Goal: Task Accomplishment & Management: Use online tool/utility

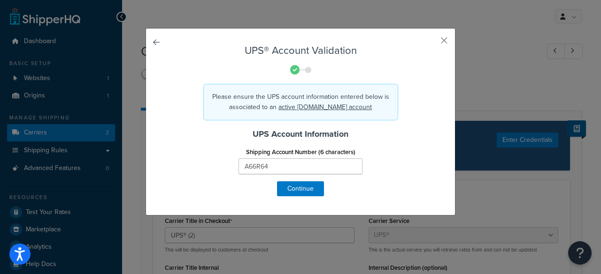
select select "ups"
click at [444, 33] on div "UPS® Account Validation Please ensure the UPS account information entered below…" at bounding box center [300, 122] width 310 height 188
click at [431, 43] on button "button" at bounding box center [430, 44] width 2 height 2
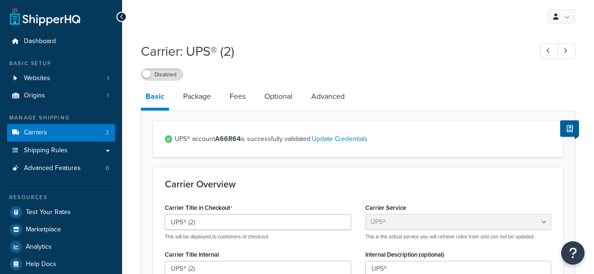
select select "ups"
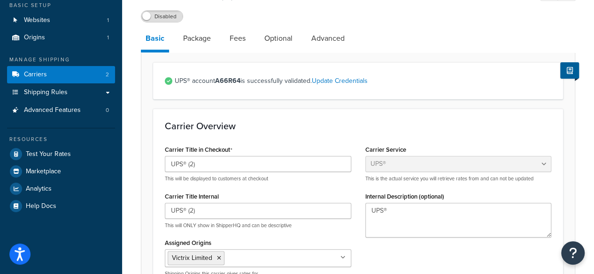
drag, startPoint x: 135, startPoint y: 111, endPoint x: 138, endPoint y: 158, distance: 47.0
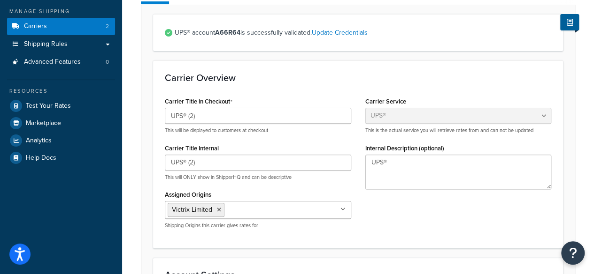
drag, startPoint x: 136, startPoint y: 132, endPoint x: 152, endPoint y: 181, distance: 51.6
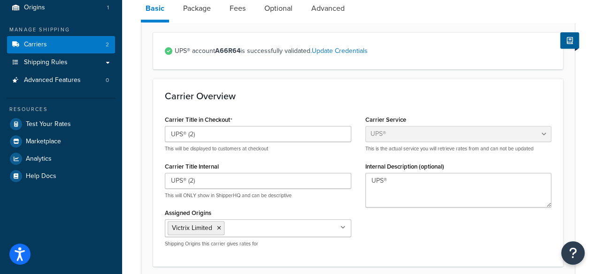
drag, startPoint x: 153, startPoint y: 179, endPoint x: 149, endPoint y: 143, distance: 35.9
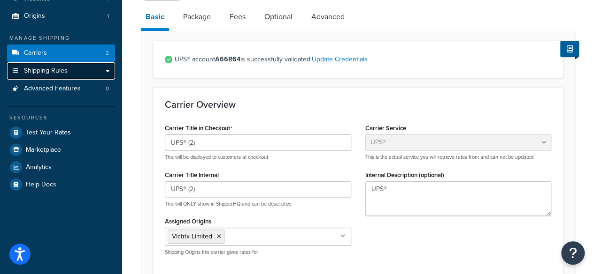
click at [48, 71] on span "Shipping Rules" at bounding box center [46, 71] width 44 height 8
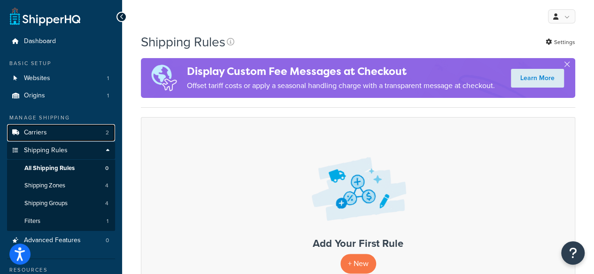
click at [60, 137] on link "Carriers 2" at bounding box center [61, 132] width 108 height 17
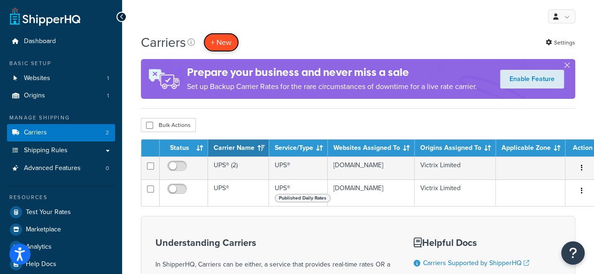
click at [215, 37] on button "+ New" at bounding box center [221, 42] width 36 height 19
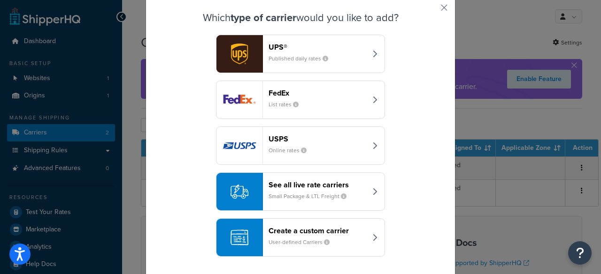
drag, startPoint x: 423, startPoint y: 97, endPoint x: 413, endPoint y: 156, distance: 59.9
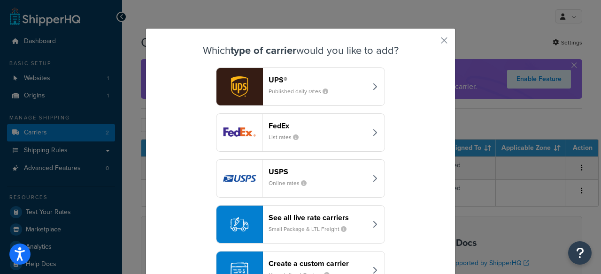
drag, startPoint x: 412, startPoint y: 127, endPoint x: 414, endPoint y: 77, distance: 49.8
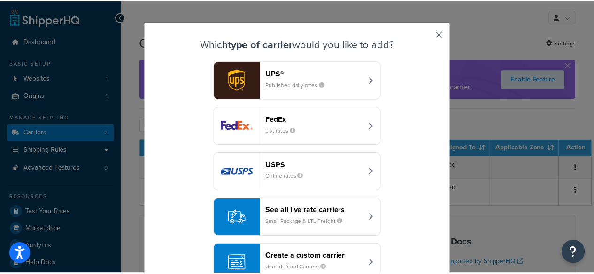
scroll to position [33, 0]
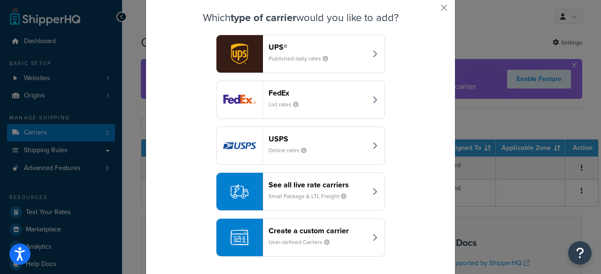
drag, startPoint x: 414, startPoint y: 77, endPoint x: 412, endPoint y: 167, distance: 90.1
click at [431, 12] on button "button" at bounding box center [430, 11] width 2 height 2
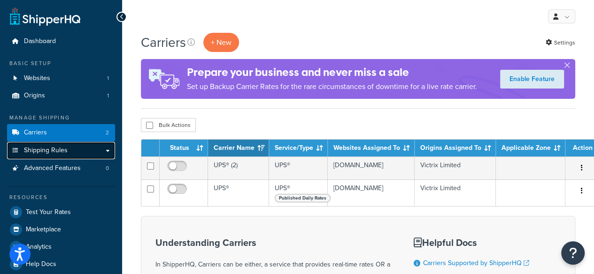
click at [105, 152] on link "Shipping Rules" at bounding box center [61, 150] width 108 height 17
click at [106, 152] on link "Shipping Rules" at bounding box center [61, 150] width 108 height 17
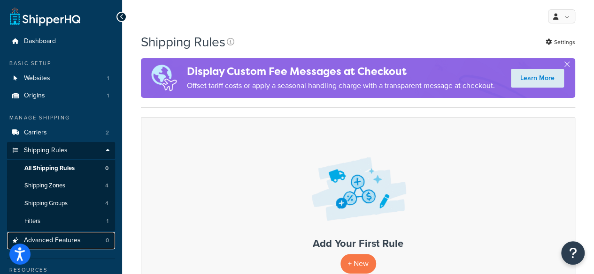
click at [79, 237] on span "Advanced Features" at bounding box center [52, 241] width 57 height 8
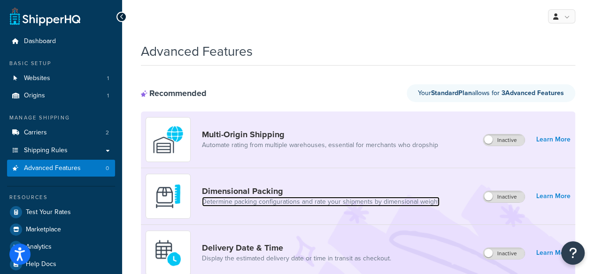
click at [390, 205] on link "Determine packing configurations and rate your shipments by dimensional weight" at bounding box center [320, 202] width 237 height 9
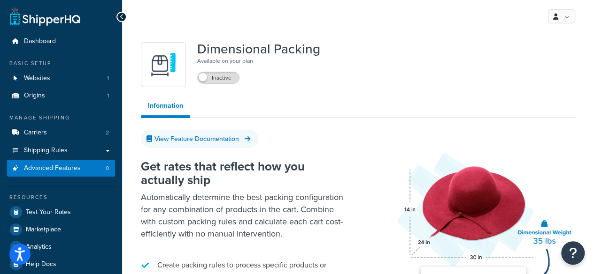
click at [234, 85] on div "Dimensional Packing Available on your plan Inactive" at bounding box center [258, 64] width 123 height 45
click at [224, 81] on label "Inactive" at bounding box center [218, 77] width 41 height 11
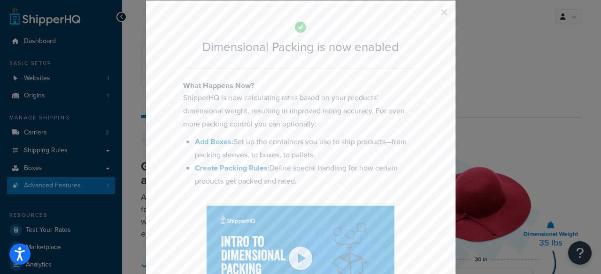
drag, startPoint x: 370, startPoint y: 99, endPoint x: 400, endPoint y: 46, distance: 61.6
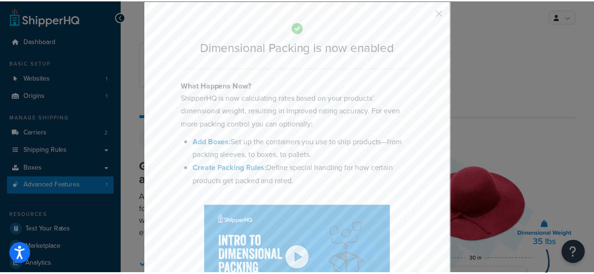
scroll to position [15, 0]
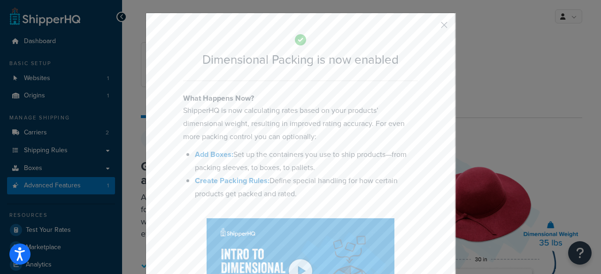
click at [431, 27] on button "button" at bounding box center [430, 28] width 2 height 2
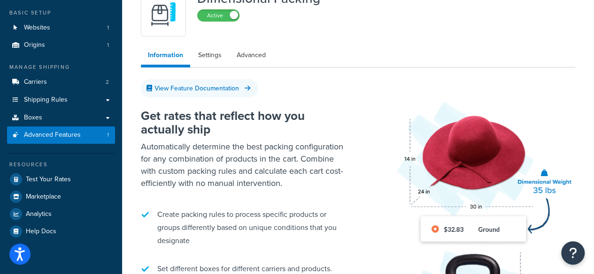
scroll to position [40, 0]
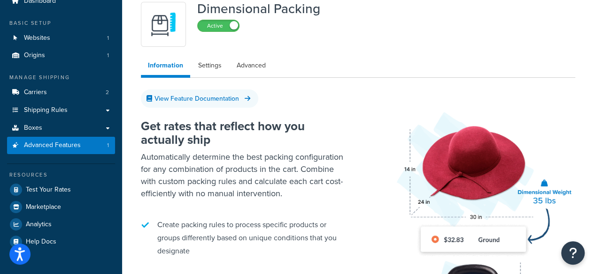
drag, startPoint x: 351, startPoint y: 123, endPoint x: 342, endPoint y: 89, distance: 35.7
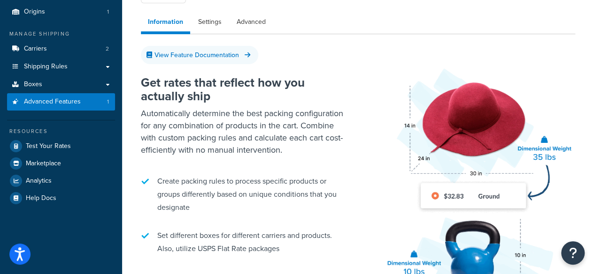
scroll to position [74, 0]
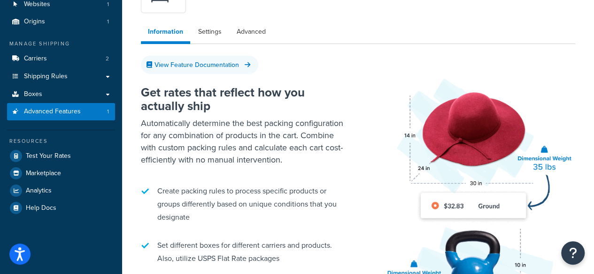
click at [216, 41] on ul "Information Settings Advanced" at bounding box center [358, 34] width 434 height 22
click at [213, 37] on link "Settings" at bounding box center [210, 32] width 38 height 19
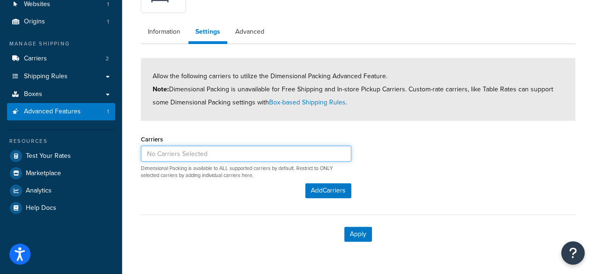
click at [203, 154] on input at bounding box center [246, 154] width 210 height 16
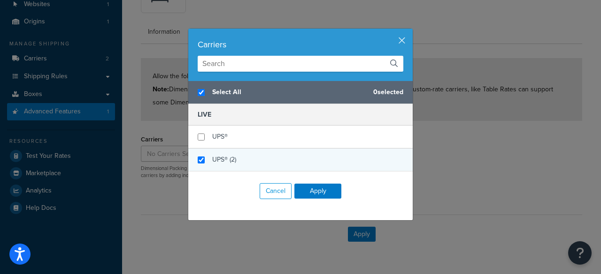
checkbox input "true"
click at [217, 160] on span "UPS® (2)" at bounding box center [224, 160] width 24 height 10
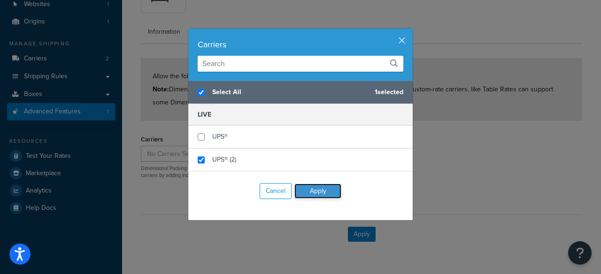
click at [314, 188] on button "Apply" at bounding box center [317, 191] width 47 height 15
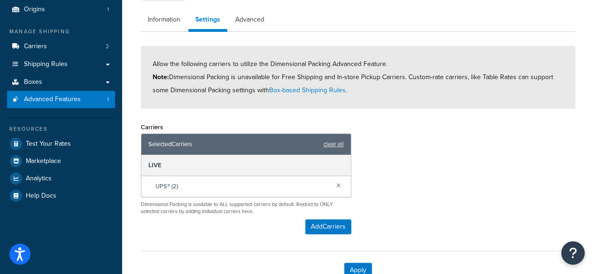
drag, startPoint x: 483, startPoint y: 168, endPoint x: 481, endPoint y: 188, distance: 19.3
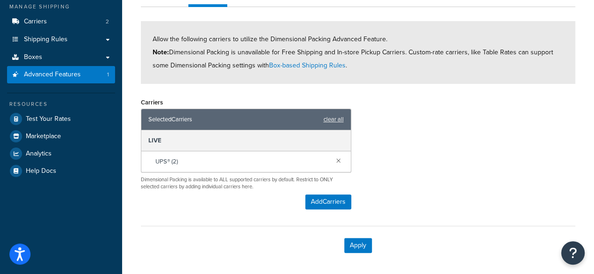
drag, startPoint x: 471, startPoint y: 167, endPoint x: 460, endPoint y: 200, distance: 34.4
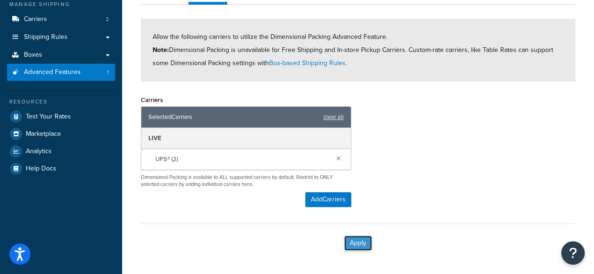
click at [365, 247] on button "Apply" at bounding box center [358, 243] width 28 height 15
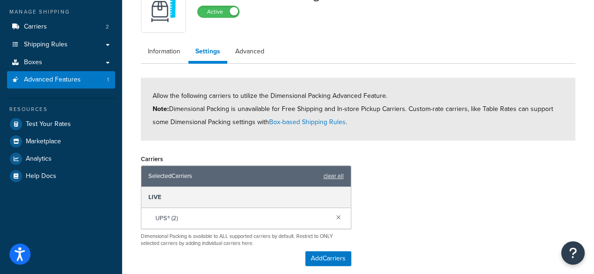
scroll to position [102, 0]
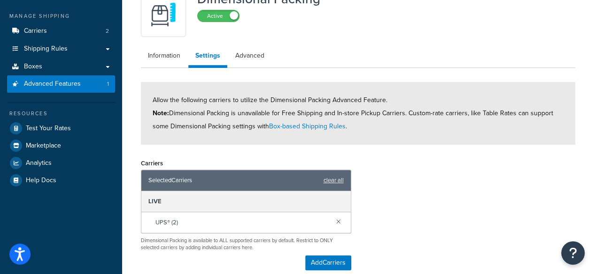
drag, startPoint x: 315, startPoint y: 32, endPoint x: 317, endPoint y: 13, distance: 19.3
click at [255, 62] on link "Advanced" at bounding box center [249, 55] width 43 height 19
select select "false"
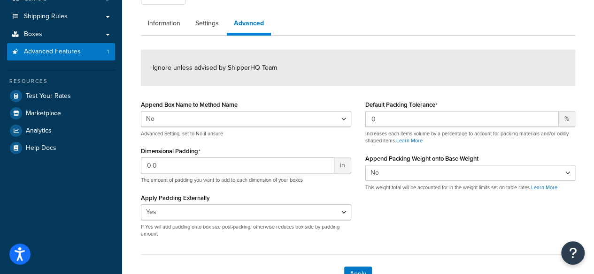
drag, startPoint x: 127, startPoint y: 103, endPoint x: 160, endPoint y: 120, distance: 36.9
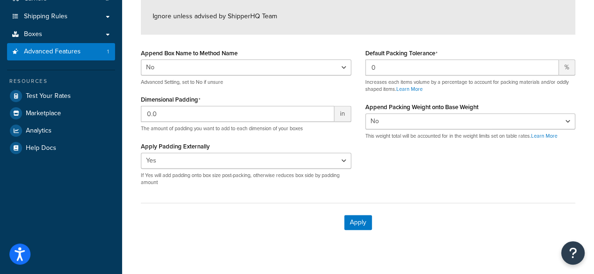
click at [409, 138] on p "This weight total will be accounted for in the weight limits set on table rates…" at bounding box center [470, 136] width 210 height 7
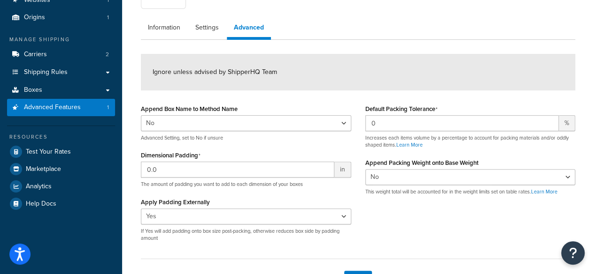
drag, startPoint x: 412, startPoint y: 190, endPoint x: 401, endPoint y: 172, distance: 21.9
click at [207, 29] on link "Settings" at bounding box center [207, 28] width 38 height 19
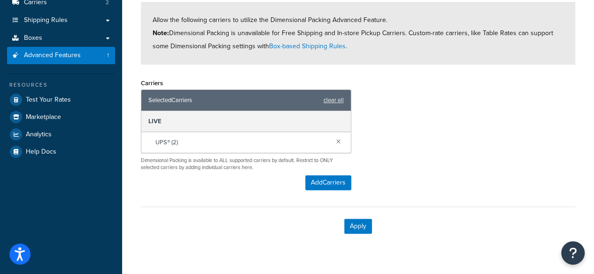
drag, startPoint x: 520, startPoint y: 175, endPoint x: 512, endPoint y: 216, distance: 42.4
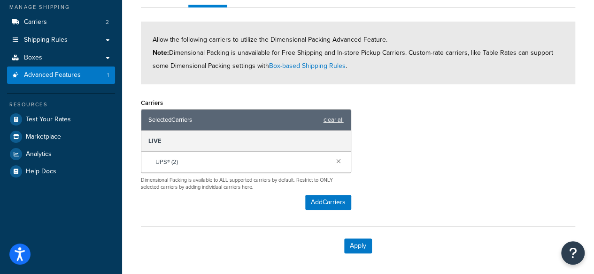
drag, startPoint x: 247, startPoint y: 221, endPoint x: 245, endPoint y: 163, distance: 58.2
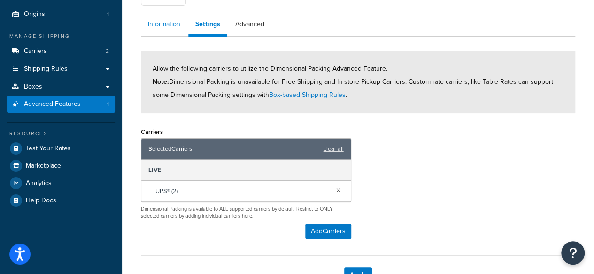
click at [169, 27] on link "Information" at bounding box center [164, 24] width 46 height 19
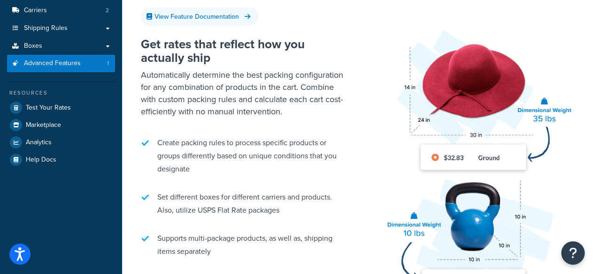
scroll to position [70, 0]
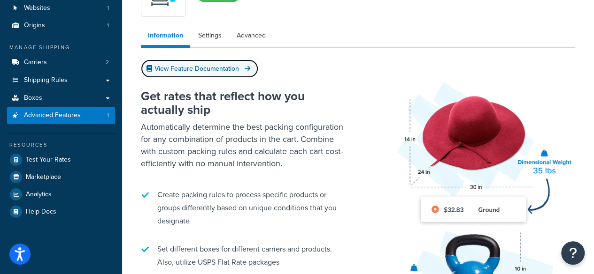
click at [199, 62] on link "View Feature Documentation" at bounding box center [199, 69] width 117 height 18
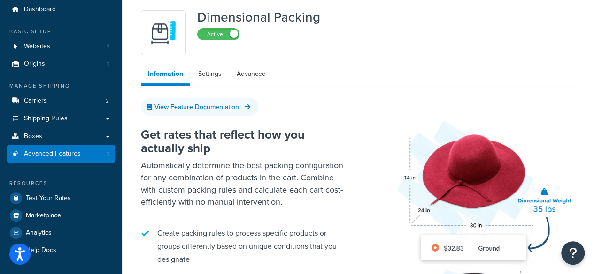
scroll to position [0, 0]
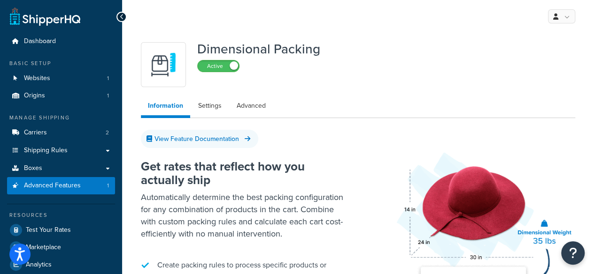
drag, startPoint x: 217, startPoint y: 155, endPoint x: 242, endPoint y: 88, distance: 71.1
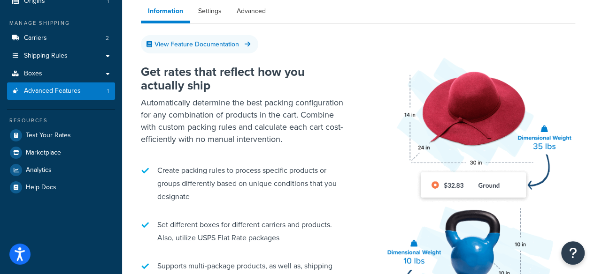
drag, startPoint x: 389, startPoint y: 80, endPoint x: 396, endPoint y: 118, distance: 39.1
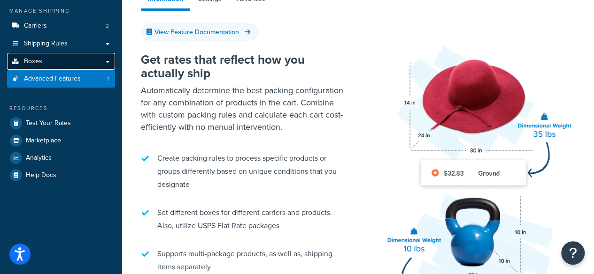
click at [107, 65] on link "Boxes" at bounding box center [61, 61] width 108 height 17
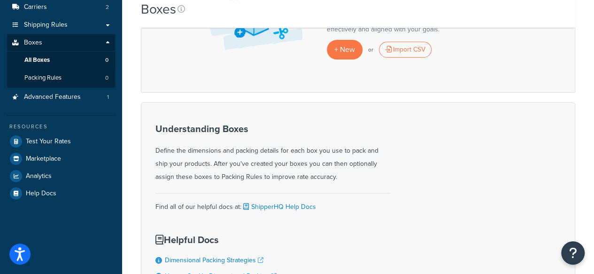
scroll to position [149, 0]
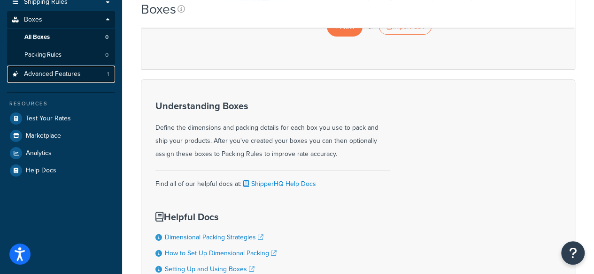
click at [90, 79] on link "Advanced Features 1" at bounding box center [61, 74] width 108 height 17
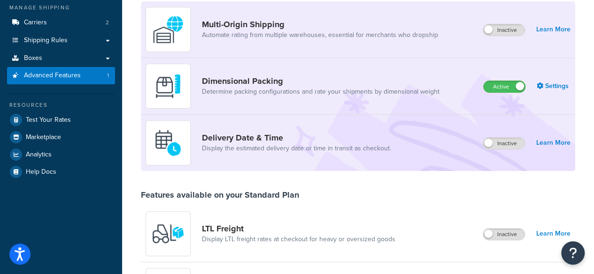
scroll to position [104, 0]
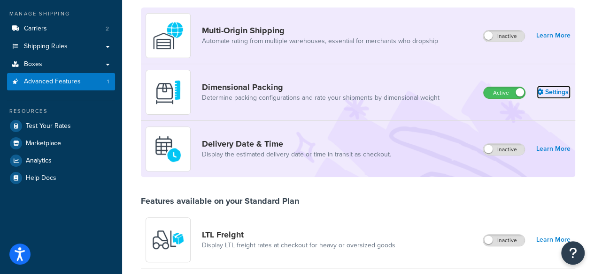
click at [557, 91] on link "Settings" at bounding box center [553, 92] width 34 height 13
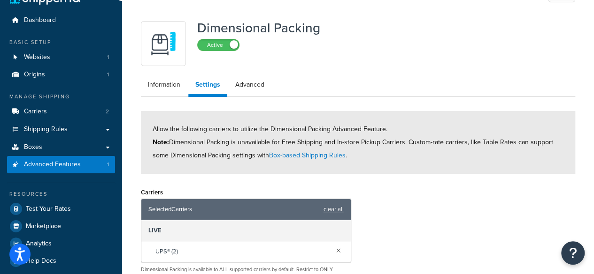
scroll to position [16, 0]
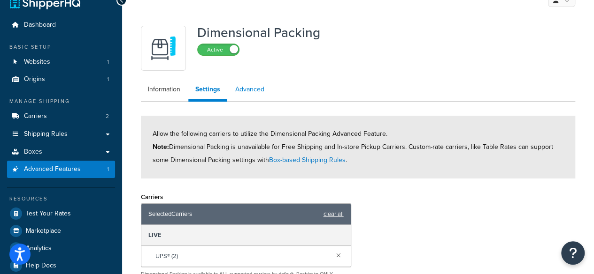
click at [245, 92] on link "Advanced" at bounding box center [249, 89] width 43 height 19
select select "false"
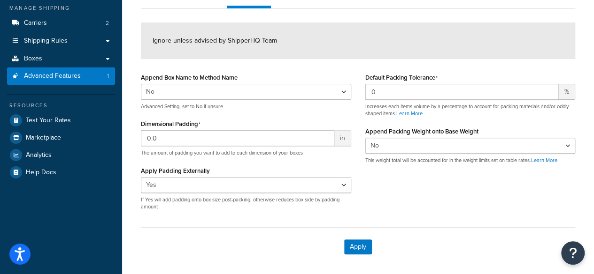
scroll to position [148, 0]
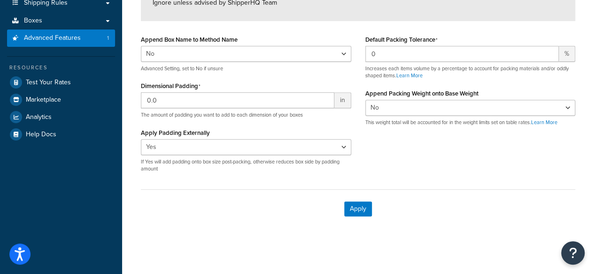
drag, startPoint x: 134, startPoint y: 108, endPoint x: 137, endPoint y: 178, distance: 70.0
drag, startPoint x: 81, startPoint y: 187, endPoint x: 79, endPoint y: 248, distance: 61.5
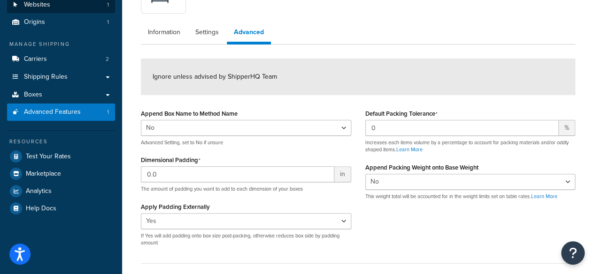
scroll to position [0, 0]
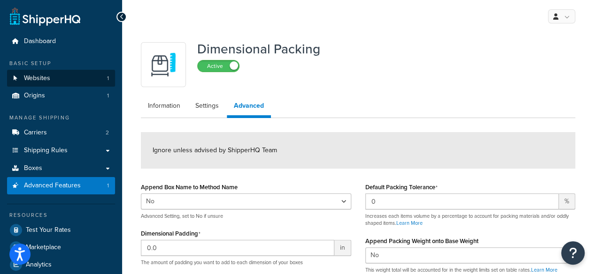
drag, startPoint x: 79, startPoint y: 237, endPoint x: 78, endPoint y: 82, distance: 155.3
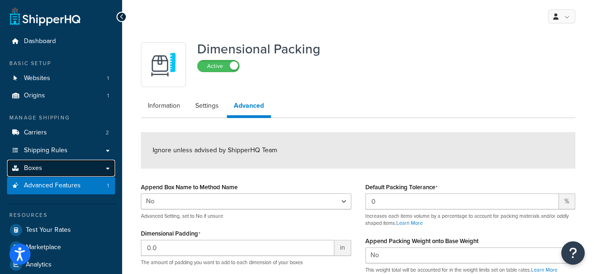
click at [63, 170] on link "Boxes" at bounding box center [61, 168] width 108 height 17
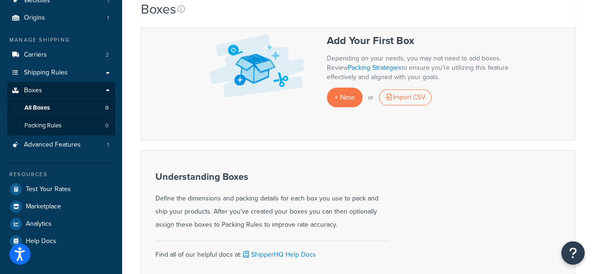
scroll to position [149, 0]
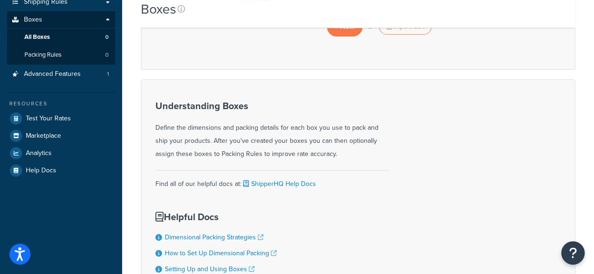
drag, startPoint x: 189, startPoint y: 121, endPoint x: 193, endPoint y: 199, distance: 78.5
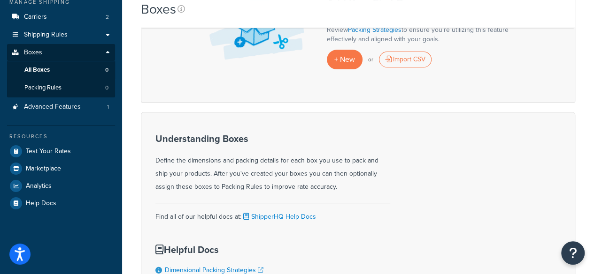
drag, startPoint x: 205, startPoint y: 239, endPoint x: 156, endPoint y: 95, distance: 152.8
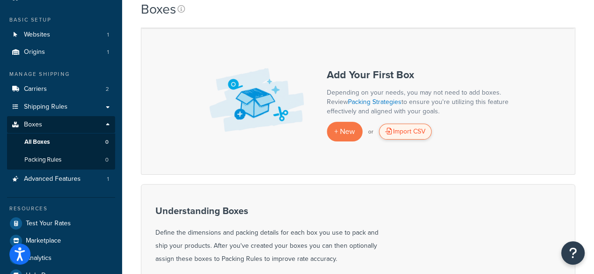
click at [386, 137] on div "Import CSV" at bounding box center [405, 132] width 53 height 16
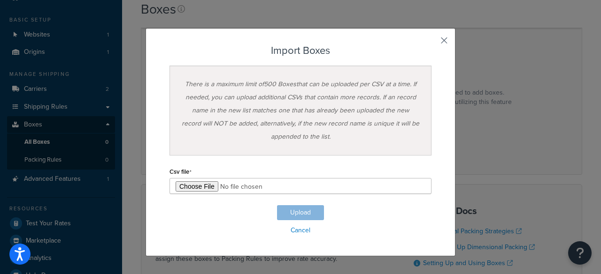
click at [431, 43] on button "button" at bounding box center [430, 44] width 2 height 2
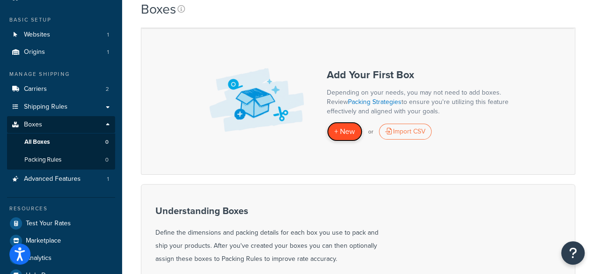
click at [348, 134] on span "+ New" at bounding box center [344, 131] width 21 height 11
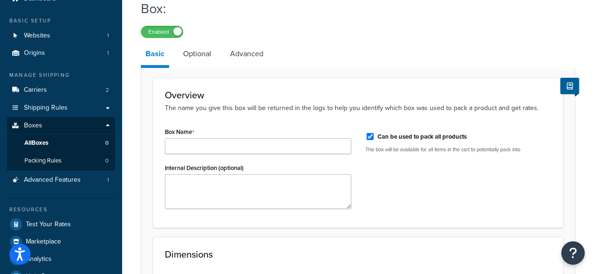
drag, startPoint x: 290, startPoint y: 183, endPoint x: 291, endPoint y: 201, distance: 17.9
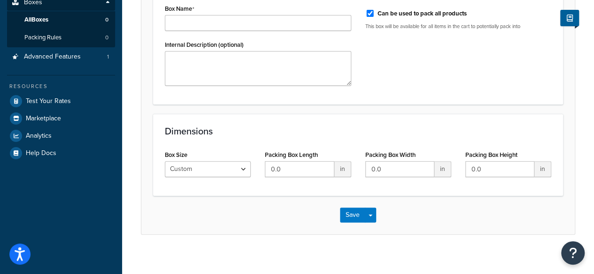
drag, startPoint x: 326, startPoint y: 160, endPoint x: 324, endPoint y: 228, distance: 69.0
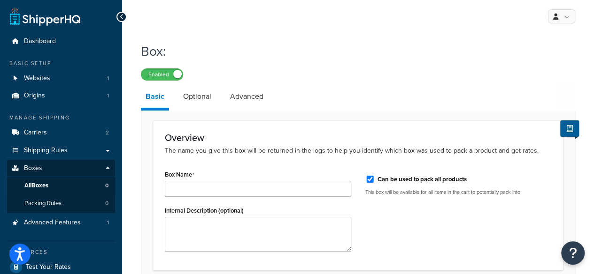
drag, startPoint x: 290, startPoint y: 239, endPoint x: 279, endPoint y: 105, distance: 134.7
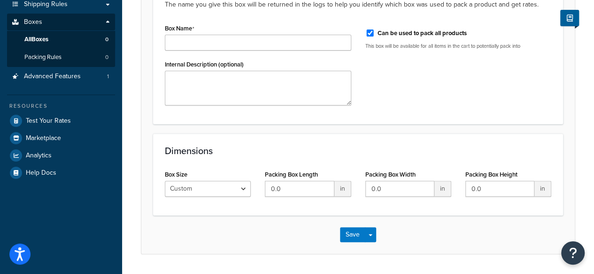
drag, startPoint x: 275, startPoint y: 159, endPoint x: 273, endPoint y: 195, distance: 35.7
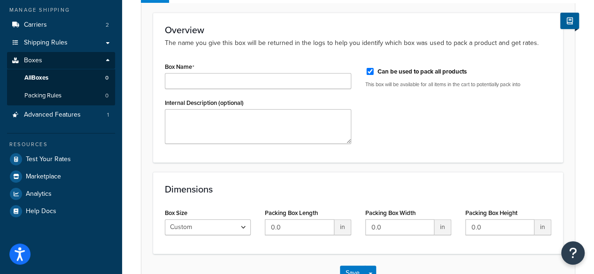
drag, startPoint x: 442, startPoint y: 246, endPoint x: 444, endPoint y: 177, distance: 68.5
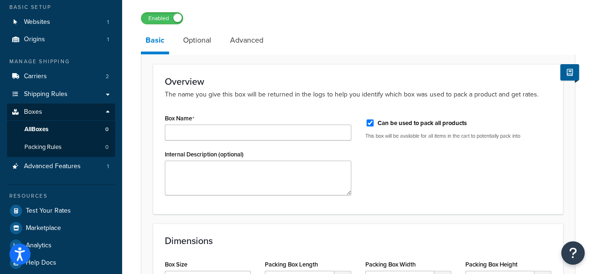
click at [185, 42] on link "Optional" at bounding box center [197, 40] width 38 height 23
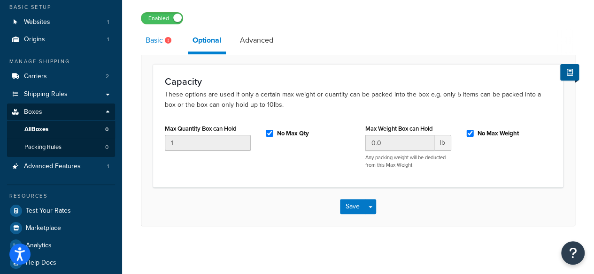
click at [160, 45] on link "Basic" at bounding box center [160, 40] width 38 height 23
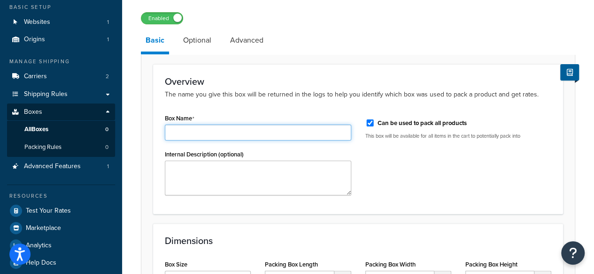
click at [259, 137] on input "Box Name" at bounding box center [258, 133] width 186 height 16
click at [249, 135] on input "Box Name" at bounding box center [258, 133] width 186 height 16
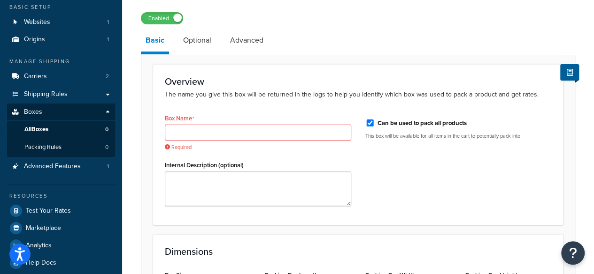
click at [411, 167] on div "Box Name Required Internal Description (optional) Can be used to pack all produ…" at bounding box center [358, 162] width 400 height 101
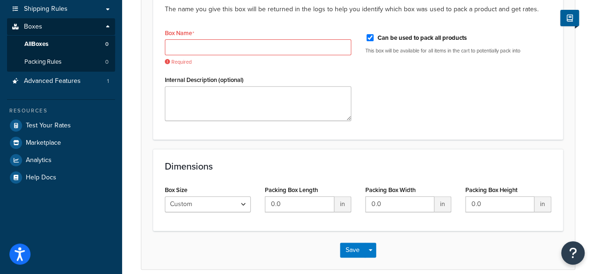
drag, startPoint x: 400, startPoint y: 203, endPoint x: 368, endPoint y: 242, distance: 50.0
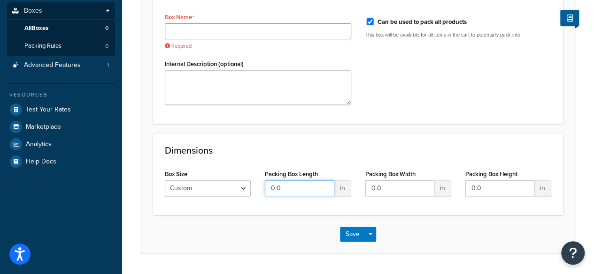
click at [290, 183] on input "0.0" at bounding box center [299, 189] width 69 height 16
click at [355, 190] on div "Packing Box Length 0.0 in" at bounding box center [308, 185] width 100 height 36
click at [347, 190] on span "in" at bounding box center [342, 189] width 17 height 16
click at [222, 198] on div "Box Size Custom USPS Small Flat Box USPS Medium Flat Box USPS Large Flat Box US…" at bounding box center [208, 185] width 100 height 36
click at [222, 191] on select "Custom USPS Small Flat Box USPS Medium Flat Box USPS Large Flat Box USPS Flat E…" at bounding box center [208, 189] width 86 height 16
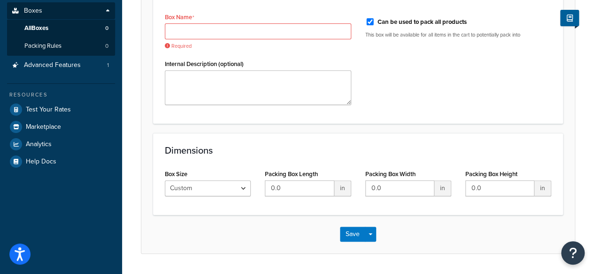
click at [228, 226] on div "Save Save Dropdown Save and Edit Save and Duplicate Save and Create New" at bounding box center [357, 234] width 433 height 38
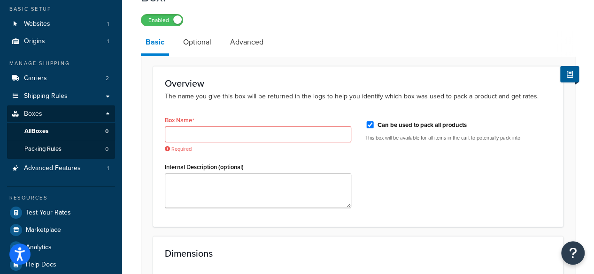
scroll to position [58, 0]
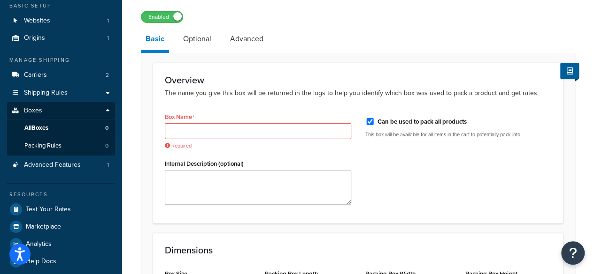
click at [268, 25] on div "Box: Enabled Basic Optional Advanced Overview The name you give this box will b…" at bounding box center [358, 167] width 434 height 374
click at [251, 47] on link "Advanced" at bounding box center [246, 39] width 43 height 23
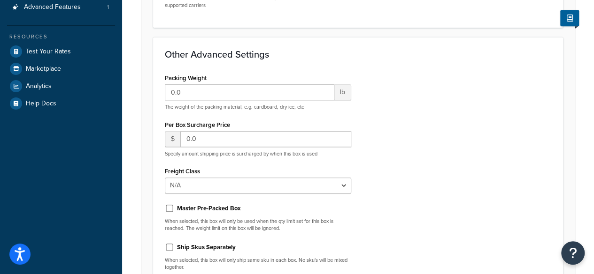
drag, startPoint x: 452, startPoint y: 205, endPoint x: 449, endPoint y: 243, distance: 38.1
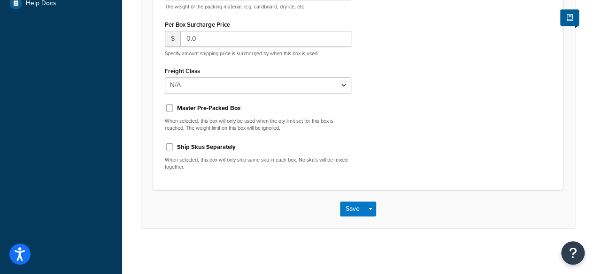
drag, startPoint x: 448, startPoint y: 151, endPoint x: 456, endPoint y: 242, distance: 91.4
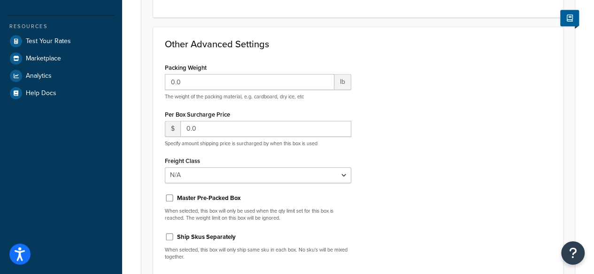
drag, startPoint x: 458, startPoint y: 210, endPoint x: 432, endPoint y: 71, distance: 141.3
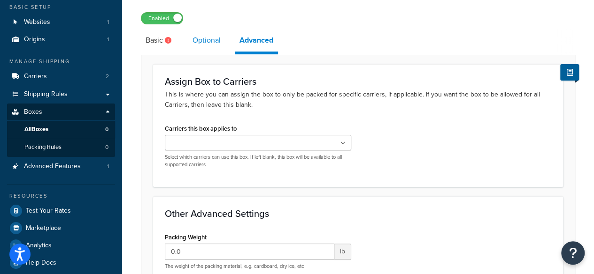
click at [211, 48] on link "Optional" at bounding box center [207, 40] width 38 height 23
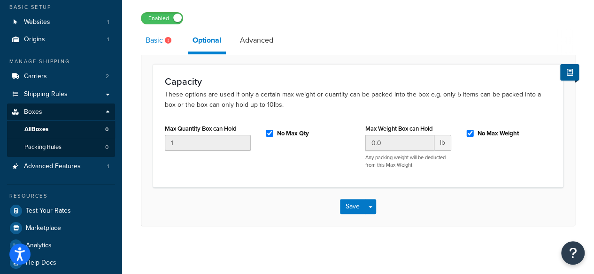
click at [162, 46] on link "Basic" at bounding box center [160, 40] width 38 height 23
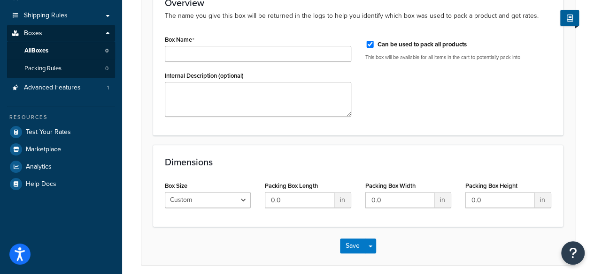
scroll to position [173, 0]
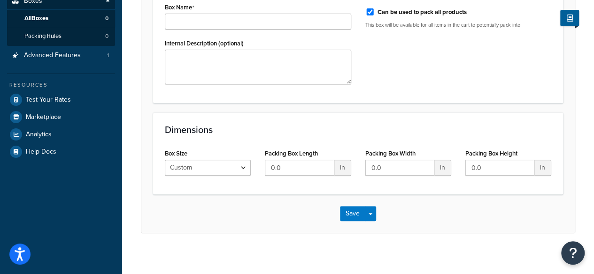
drag, startPoint x: 150, startPoint y: 147, endPoint x: 156, endPoint y: 209, distance: 62.2
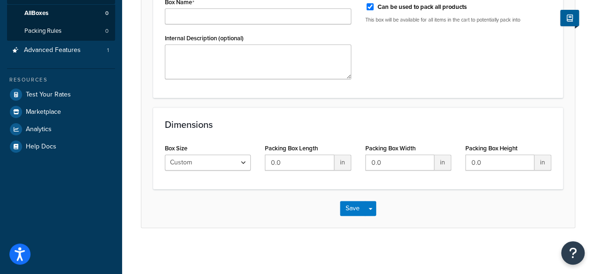
click at [290, 174] on div "Packing Box Length 0.0 in" at bounding box center [308, 160] width 100 height 36
click at [293, 166] on input "0.0" at bounding box center [299, 163] width 69 height 16
paste input "24.0157"
drag, startPoint x: 306, startPoint y: 164, endPoint x: 230, endPoint y: 164, distance: 76.5
click at [230, 164] on div "Box Size Custom USPS Small Flat Box USPS Medium Flat Box USPS Large Flat Box US…" at bounding box center [358, 160] width 400 height 36
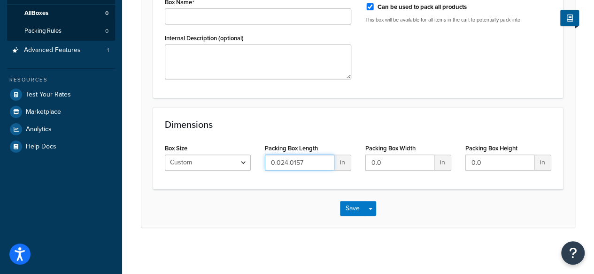
paste input "text"
type input "24.0157"
click at [405, 167] on input "0.0" at bounding box center [399, 163] width 69 height 16
drag, startPoint x: 368, startPoint y: 166, endPoint x: 361, endPoint y: 166, distance: 6.6
click at [361, 166] on div "Packing Box Width 0.0 in" at bounding box center [408, 160] width 100 height 36
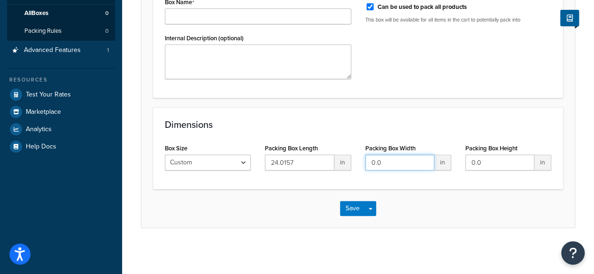
paste input "18.8976"
type input "18.8976"
drag, startPoint x: 496, startPoint y: 163, endPoint x: 403, endPoint y: 172, distance: 93.4
click at [403, 172] on div "Box Size Custom USPS Small Flat Box USPS Medium Flat Box USPS Large Flat Box US…" at bounding box center [358, 160] width 400 height 36
paste input "18.8976"
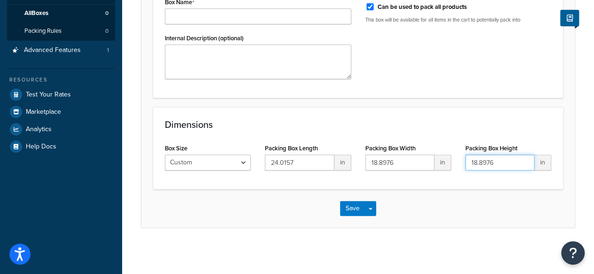
type input "18.8976"
click at [442, 207] on div "Save Save Dropdown Save and Edit Save and Duplicate Save and Create New" at bounding box center [357, 209] width 433 height 38
click at [206, 167] on select "Custom USPS Small Flat Box USPS Medium Flat Box USPS Large Flat Box USPS Flat E…" at bounding box center [208, 163] width 86 height 16
drag, startPoint x: 211, startPoint y: 211, endPoint x: 223, endPoint y: 213, distance: 12.3
click at [211, 211] on div "Save Save Dropdown Save and Edit Save and Duplicate Save and Create New" at bounding box center [357, 209] width 433 height 38
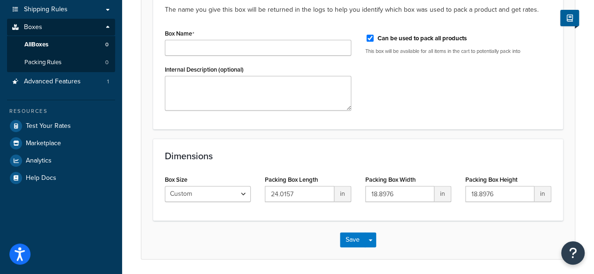
drag, startPoint x: 234, startPoint y: 226, endPoint x: 244, endPoint y: 176, distance: 51.1
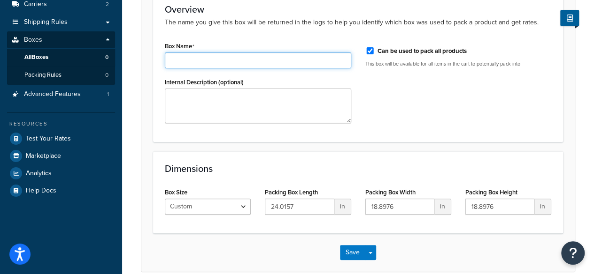
click at [244, 59] on input "Box Name" at bounding box center [258, 61] width 186 height 16
click at [173, 59] on input "SK box size" at bounding box center [258, 61] width 186 height 16
click at [172, 61] on input "SK box size" at bounding box center [258, 61] width 186 height 16
click at [269, 62] on input "'Normal' (SK box size" at bounding box center [258, 61] width 186 height 16
type input "'Normal' (SK box size)"
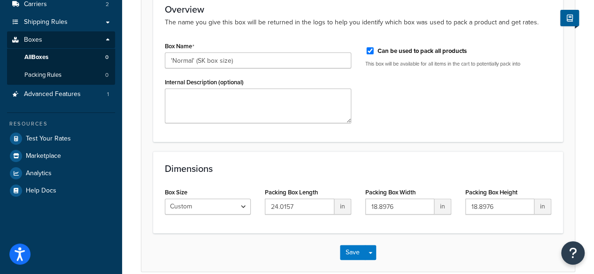
click at [441, 114] on div "Box Name 'Normal' (SK box size) Internal Description (optional) Can be used to …" at bounding box center [358, 84] width 400 height 91
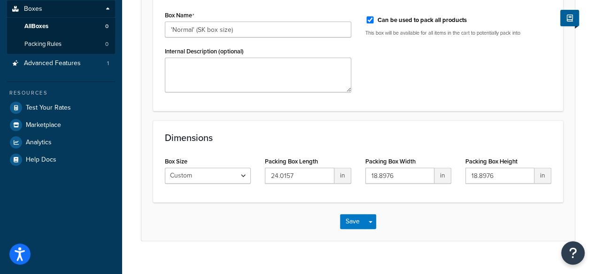
scroll to position [167, 0]
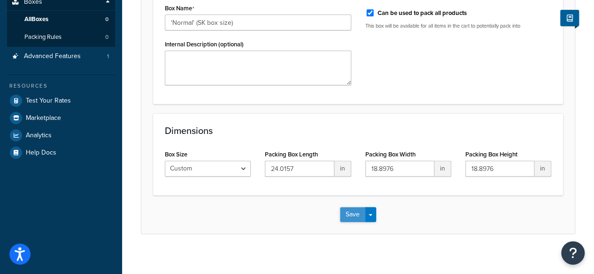
click at [351, 214] on button "Save" at bounding box center [352, 214] width 25 height 15
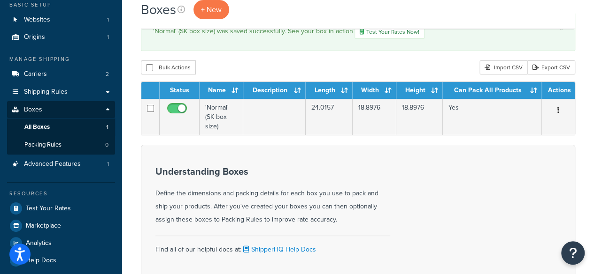
scroll to position [56, 0]
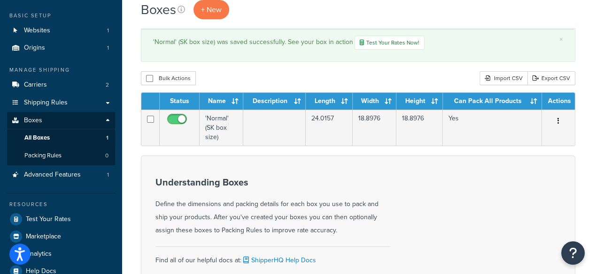
drag, startPoint x: 376, startPoint y: 169, endPoint x: 376, endPoint y: 150, distance: 19.2
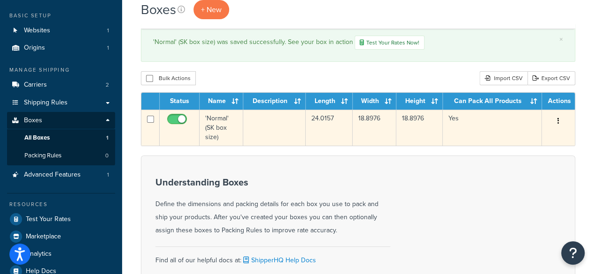
scroll to position [46, 0]
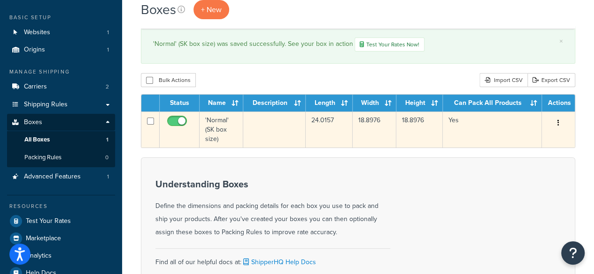
click at [270, 114] on td at bounding box center [274, 130] width 62 height 36
click at [237, 129] on td "'Normal' (SK box size)" at bounding box center [221, 130] width 44 height 36
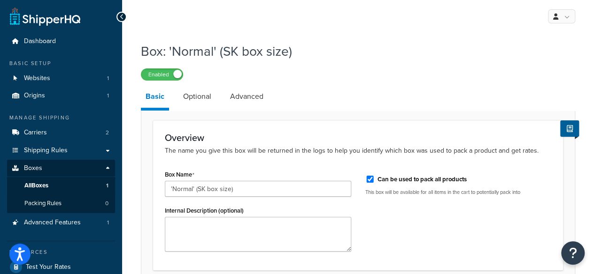
drag, startPoint x: 372, startPoint y: 109, endPoint x: 365, endPoint y: 40, distance: 69.3
drag, startPoint x: 337, startPoint y: 96, endPoint x: 338, endPoint y: 50, distance: 46.5
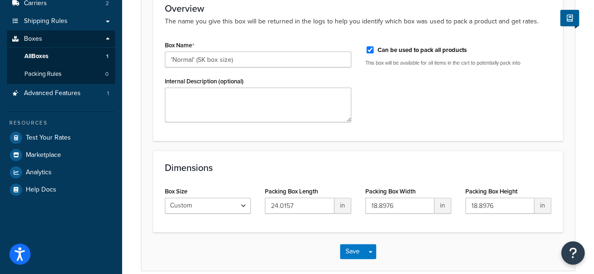
drag, startPoint x: 351, startPoint y: 97, endPoint x: 382, endPoint y: 133, distance: 47.9
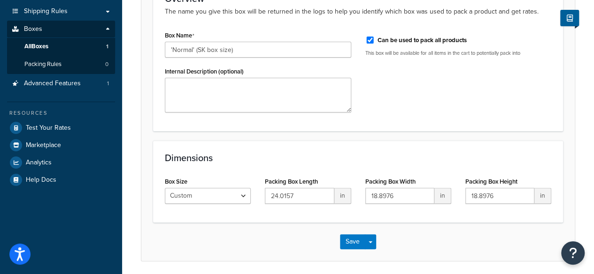
scroll to position [86, 0]
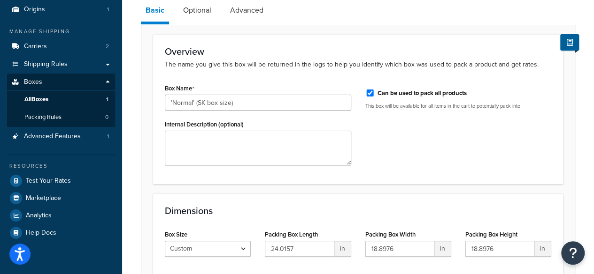
drag, startPoint x: 313, startPoint y: 246, endPoint x: 351, endPoint y: 129, distance: 123.7
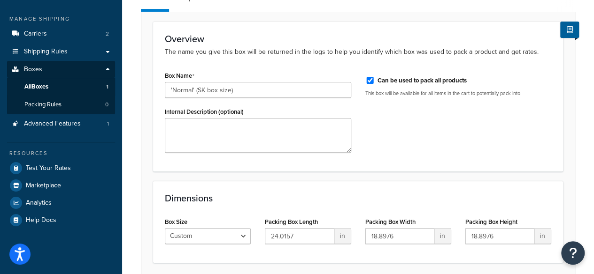
drag, startPoint x: 139, startPoint y: 129, endPoint x: 144, endPoint y: 164, distance: 35.4
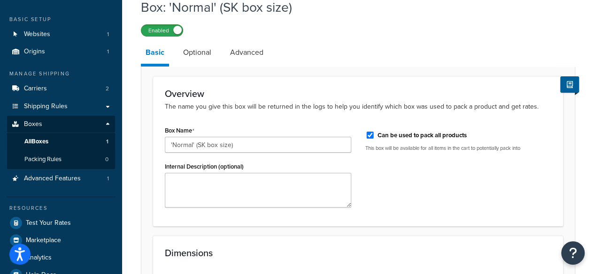
drag, startPoint x: 138, startPoint y: 112, endPoint x: 142, endPoint y: 46, distance: 65.3
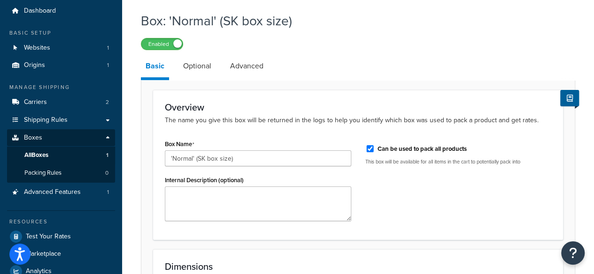
scroll to position [5, 0]
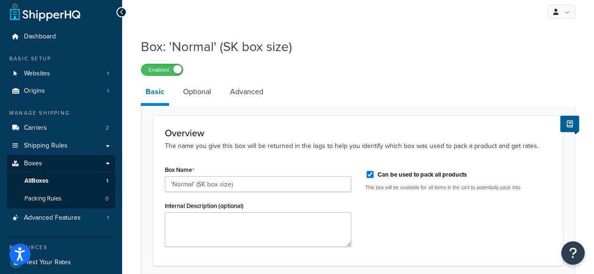
drag, startPoint x: 132, startPoint y: 112, endPoint x: 141, endPoint y: 17, distance: 95.1
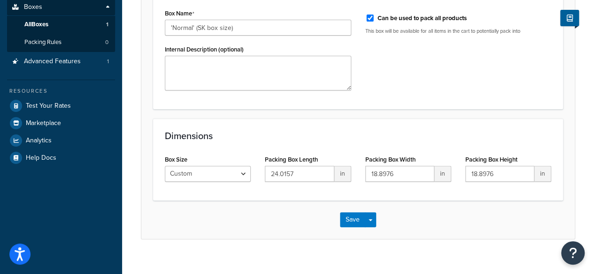
drag, startPoint x: 162, startPoint y: 262, endPoint x: 164, endPoint y: 283, distance: 21.7
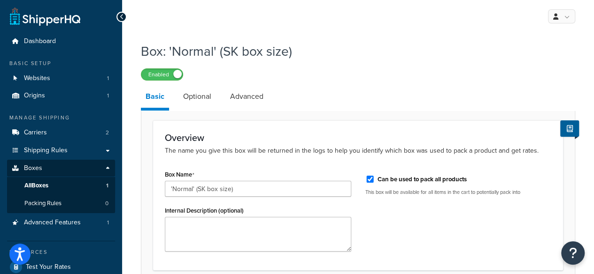
drag, startPoint x: 443, startPoint y: 246, endPoint x: 468, endPoint y: 122, distance: 126.3
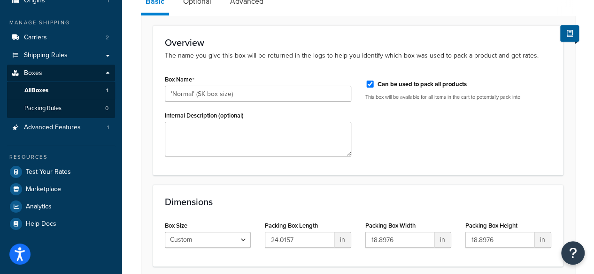
drag, startPoint x: 435, startPoint y: 102, endPoint x: 435, endPoint y: 260, distance: 158.1
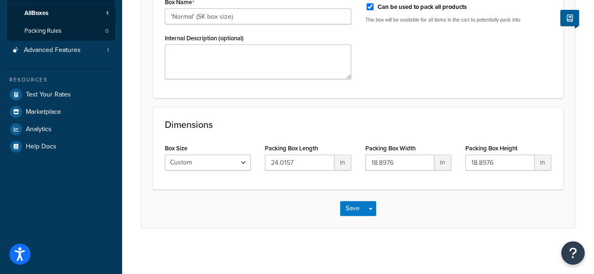
click at [358, 216] on div "Save Save Dropdown Save and Edit Save and Duplicate Save and Create New" at bounding box center [357, 209] width 433 height 38
click at [358, 207] on button "Save" at bounding box center [352, 208] width 25 height 15
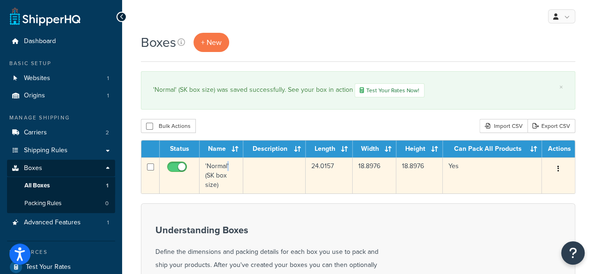
click at [228, 161] on td "'Normal' (SK box size)" at bounding box center [221, 176] width 44 height 36
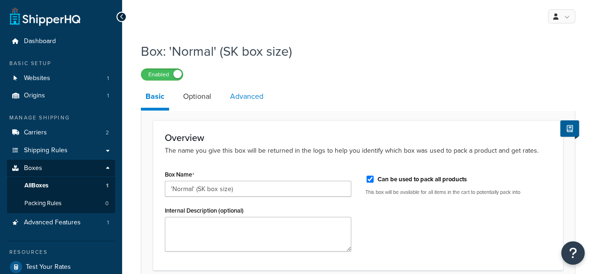
click at [245, 97] on link "Advanced" at bounding box center [246, 96] width 43 height 23
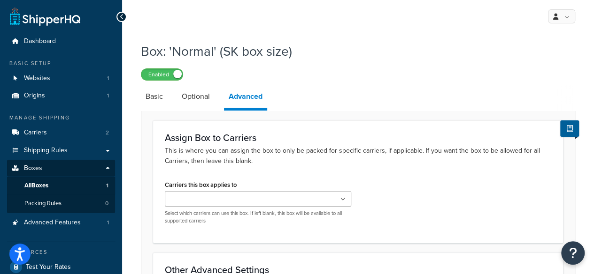
drag, startPoint x: 333, startPoint y: 176, endPoint x: 331, endPoint y: 187, distance: 10.5
click at [333, 176] on div "Assign Box to Carriers This is where you can assign the box to only be packed f…" at bounding box center [358, 182] width 410 height 123
click at [330, 191] on div "Carriers this box applies to UPS® UPS® (2) Select which carriers can use this b…" at bounding box center [258, 201] width 186 height 46
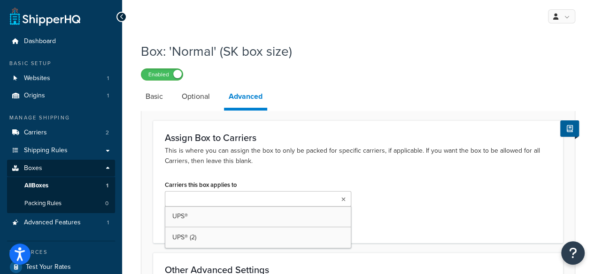
click at [329, 193] on ul at bounding box center [258, 198] width 186 height 15
click at [329, 200] on ul at bounding box center [258, 198] width 186 height 15
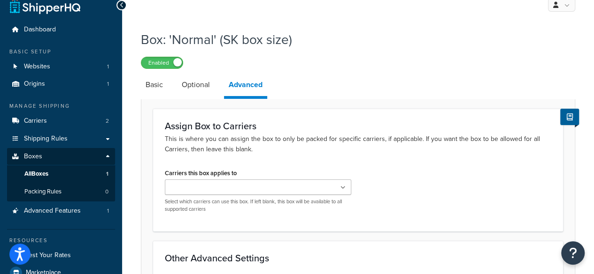
scroll to position [21, 0]
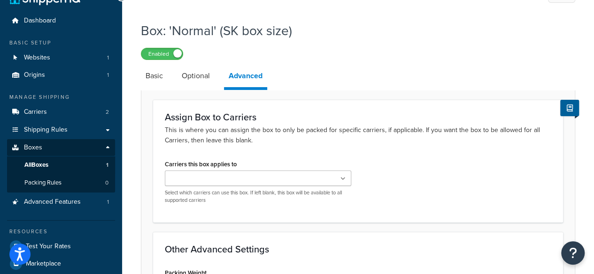
drag, startPoint x: 434, startPoint y: 175, endPoint x: 439, endPoint y: 209, distance: 33.6
click at [276, 184] on ul at bounding box center [258, 178] width 186 height 15
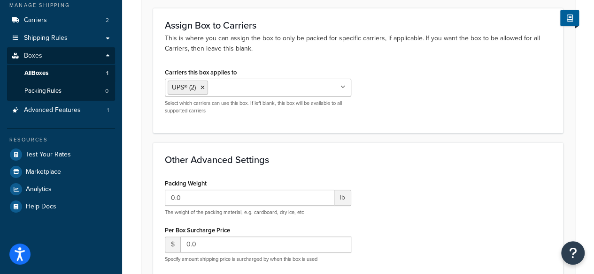
drag, startPoint x: 471, startPoint y: 198, endPoint x: 469, endPoint y: 222, distance: 24.4
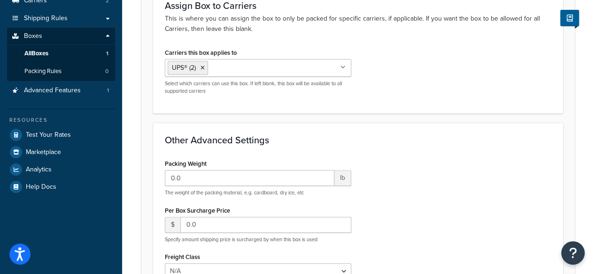
drag, startPoint x: 462, startPoint y: 165, endPoint x: 467, endPoint y: 185, distance: 20.8
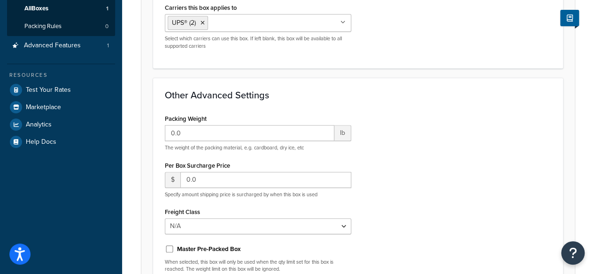
drag, startPoint x: 482, startPoint y: 162, endPoint x: 483, endPoint y: 190, distance: 27.7
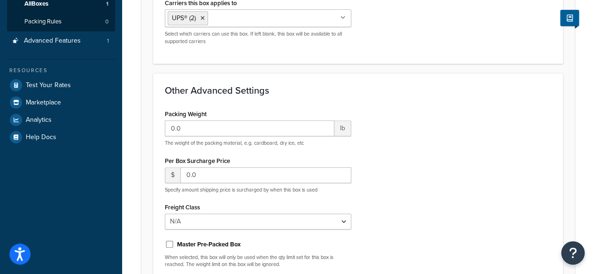
scroll to position [205, 0]
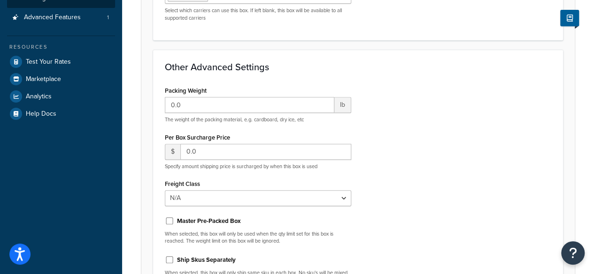
drag, startPoint x: 454, startPoint y: 151, endPoint x: 470, endPoint y: 209, distance: 60.5
click at [356, 212] on div "Packing Weight 0.0 lb The weight of the packing material, e.g. cardboard, dry i…" at bounding box center [258, 187] width 200 height 207
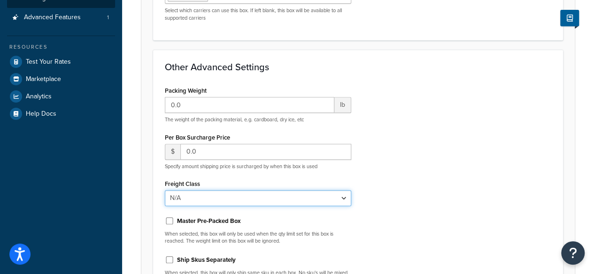
click at [335, 202] on select "N/A 50 55 60 65 70 77.5 85 92.5 100 110 125 150 175 200 250 300 400 500" at bounding box center [258, 198] width 186 height 16
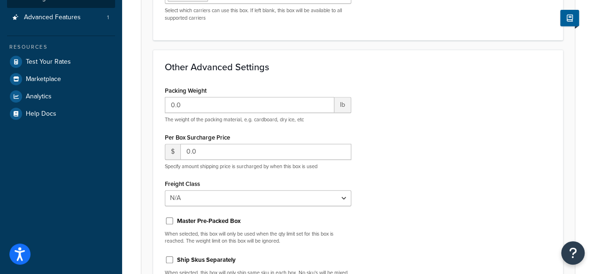
click at [414, 200] on div "Packing Weight 0.0 lb The weight of the packing material, e.g. cardboard, dry i…" at bounding box center [358, 187] width 400 height 207
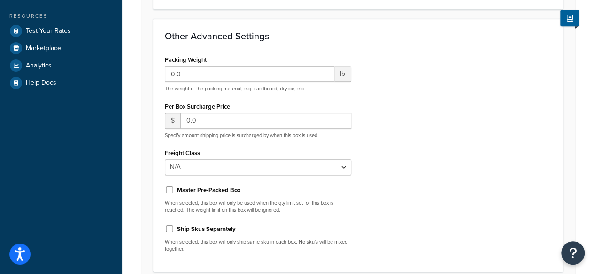
drag, startPoint x: 411, startPoint y: 170, endPoint x: 414, endPoint y: 208, distance: 38.1
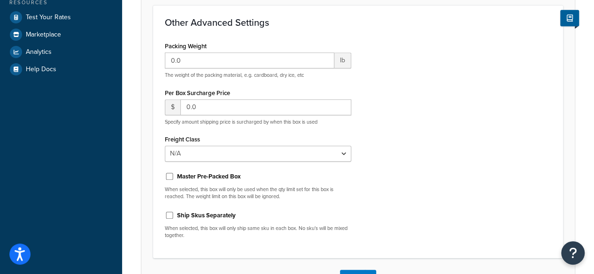
drag, startPoint x: 453, startPoint y: 94, endPoint x: 455, endPoint y: 108, distance: 14.1
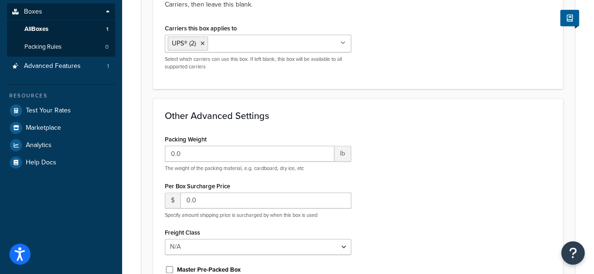
drag, startPoint x: 455, startPoint y: 101, endPoint x: 457, endPoint y: 56, distance: 45.1
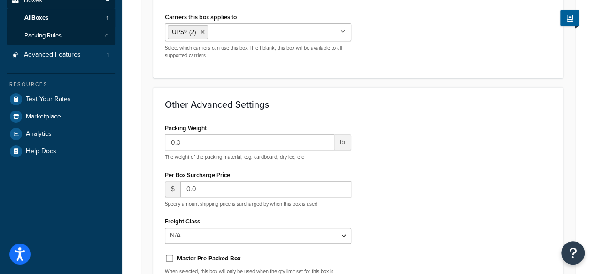
drag, startPoint x: 450, startPoint y: 116, endPoint x: 452, endPoint y: 135, distance: 19.3
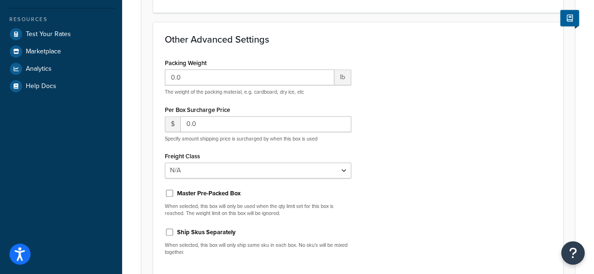
scroll to position [242, 0]
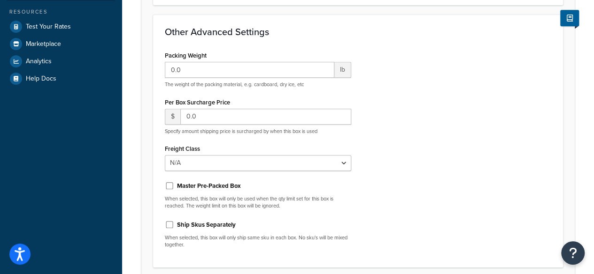
drag, startPoint x: 414, startPoint y: 197, endPoint x: 413, endPoint y: 229, distance: 32.4
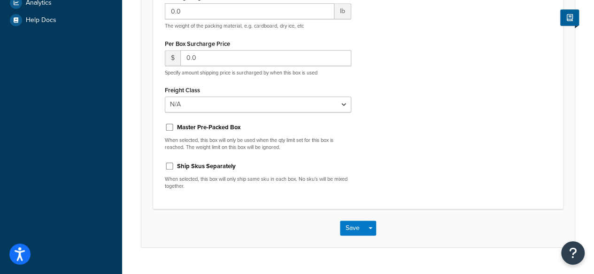
drag, startPoint x: 427, startPoint y: 171, endPoint x: 432, endPoint y: 240, distance: 68.6
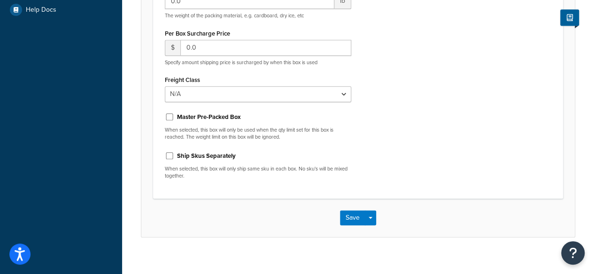
drag, startPoint x: 245, startPoint y: 219, endPoint x: 230, endPoint y: 196, distance: 28.1
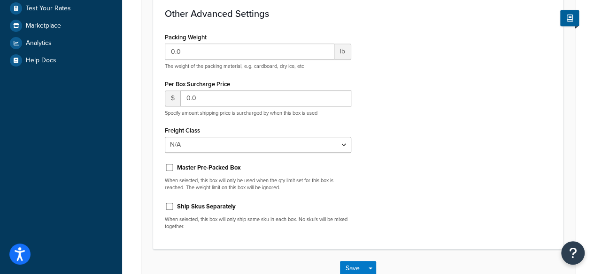
drag, startPoint x: 274, startPoint y: 229, endPoint x: 278, endPoint y: 169, distance: 59.7
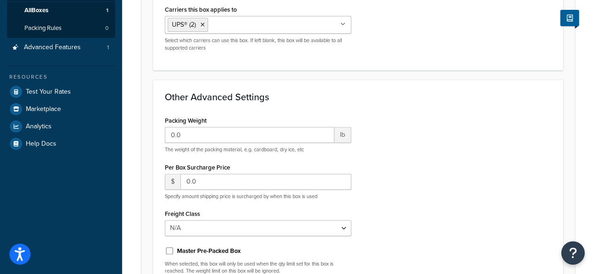
scroll to position [131, 0]
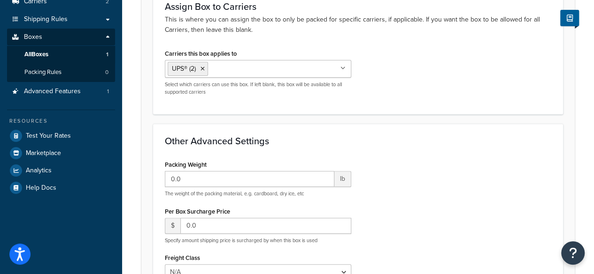
drag, startPoint x: 442, startPoint y: 188, endPoint x: 444, endPoint y: 150, distance: 38.5
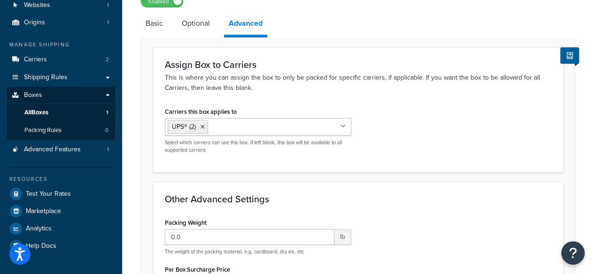
scroll to position [0, 0]
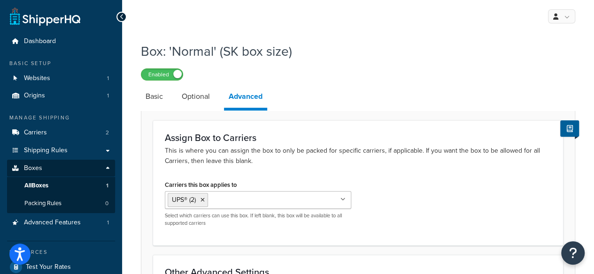
drag, startPoint x: 494, startPoint y: 122, endPoint x: 435, endPoint y: 76, distance: 73.6
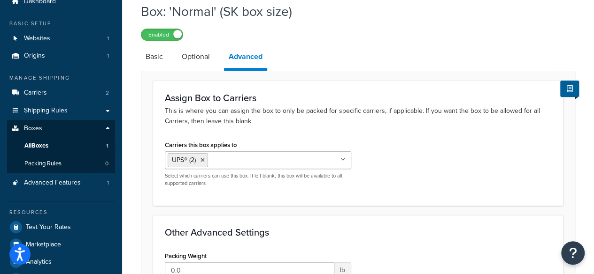
drag, startPoint x: 442, startPoint y: 71, endPoint x: 444, endPoint y: 93, distance: 22.6
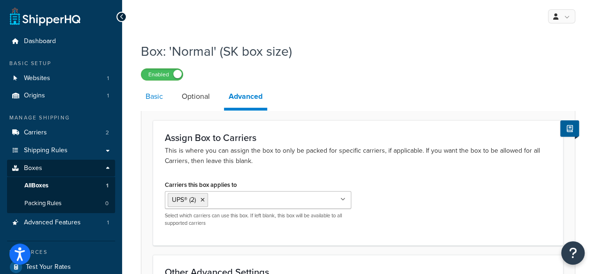
drag, startPoint x: 142, startPoint y: 188, endPoint x: 155, endPoint y: 105, distance: 84.0
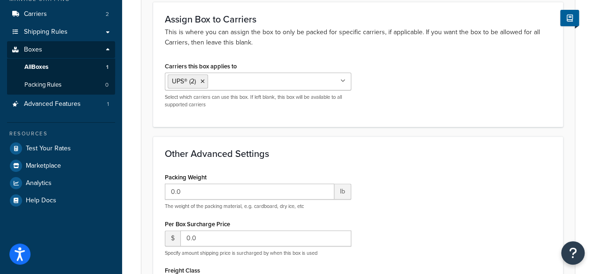
drag, startPoint x: 467, startPoint y: 78, endPoint x: 470, endPoint y: 156, distance: 77.9
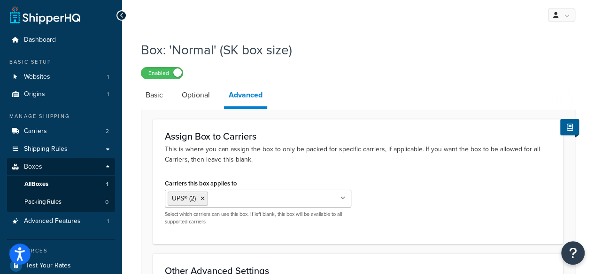
drag, startPoint x: 478, startPoint y: 168, endPoint x: 478, endPoint y: 110, distance: 57.7
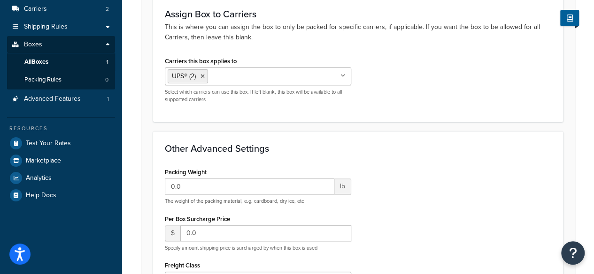
scroll to position [318, 0]
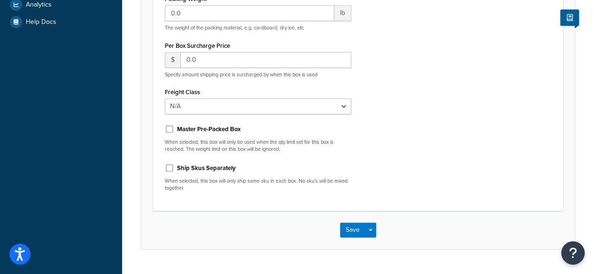
drag, startPoint x: 405, startPoint y: 87, endPoint x: 409, endPoint y: 198, distance: 111.3
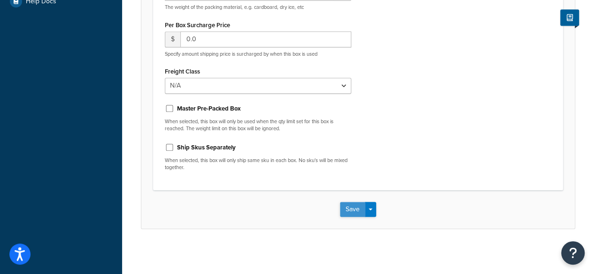
click at [363, 206] on button "Save" at bounding box center [352, 209] width 25 height 15
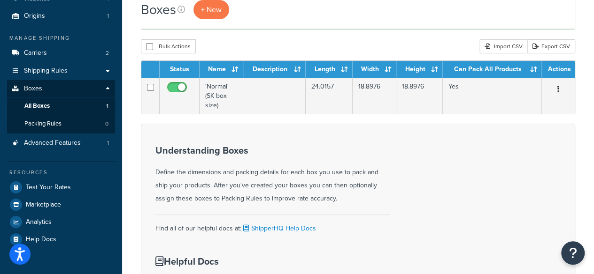
scroll to position [71, 0]
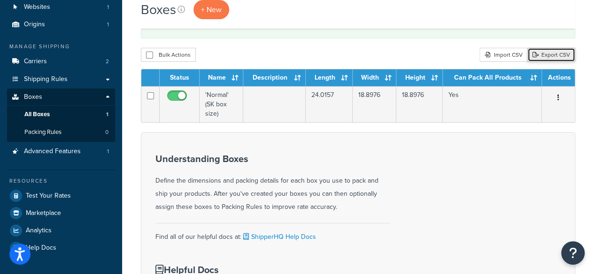
click at [567, 52] on link "Export CSV" at bounding box center [551, 55] width 48 height 14
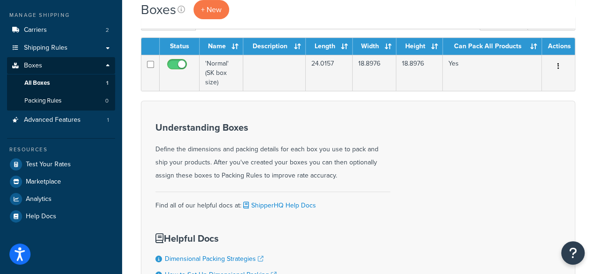
drag, startPoint x: 143, startPoint y: 163, endPoint x: 135, endPoint y: 199, distance: 36.9
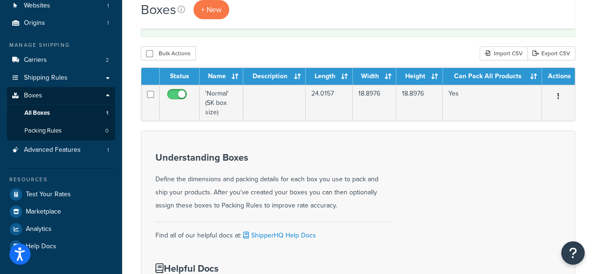
scroll to position [0, 0]
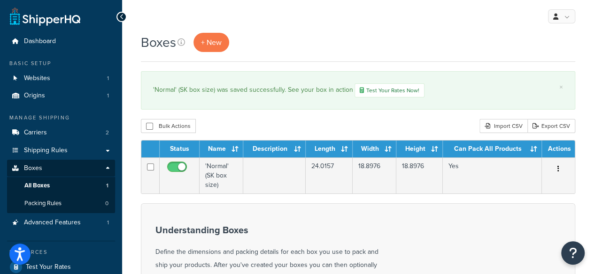
drag, startPoint x: 148, startPoint y: 205, endPoint x: 61, endPoint y: 57, distance: 172.0
click at [57, 80] on link "Websites 1" at bounding box center [61, 78] width 108 height 17
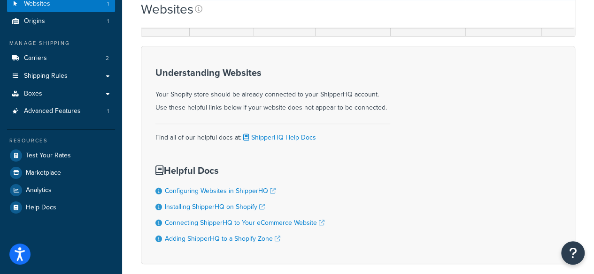
drag, startPoint x: 372, startPoint y: 159, endPoint x: 367, endPoint y: 198, distance: 39.2
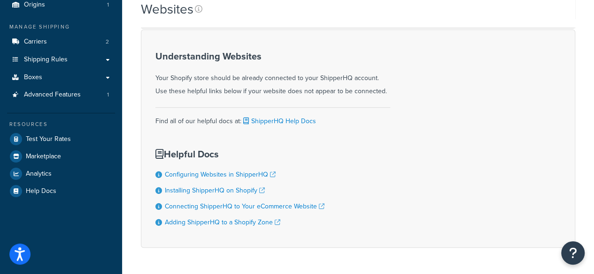
drag, startPoint x: 515, startPoint y: 116, endPoint x: 509, endPoint y: 123, distance: 9.3
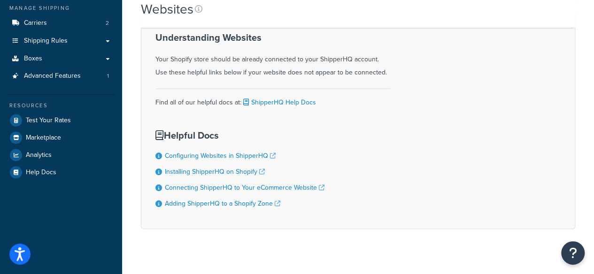
drag, startPoint x: 521, startPoint y: 117, endPoint x: 522, endPoint y: 137, distance: 20.6
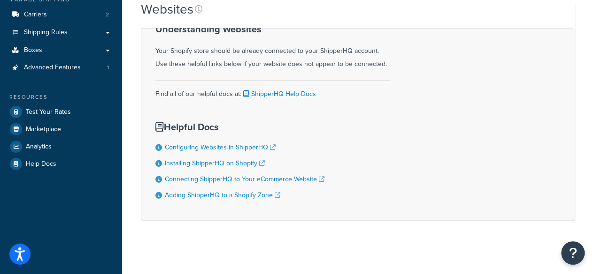
scroll to position [120, 0]
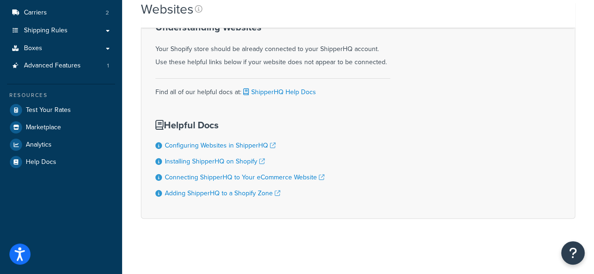
drag, startPoint x: 454, startPoint y: 125, endPoint x: 457, endPoint y: 141, distance: 16.7
